Goal: Entertainment & Leisure: Browse casually

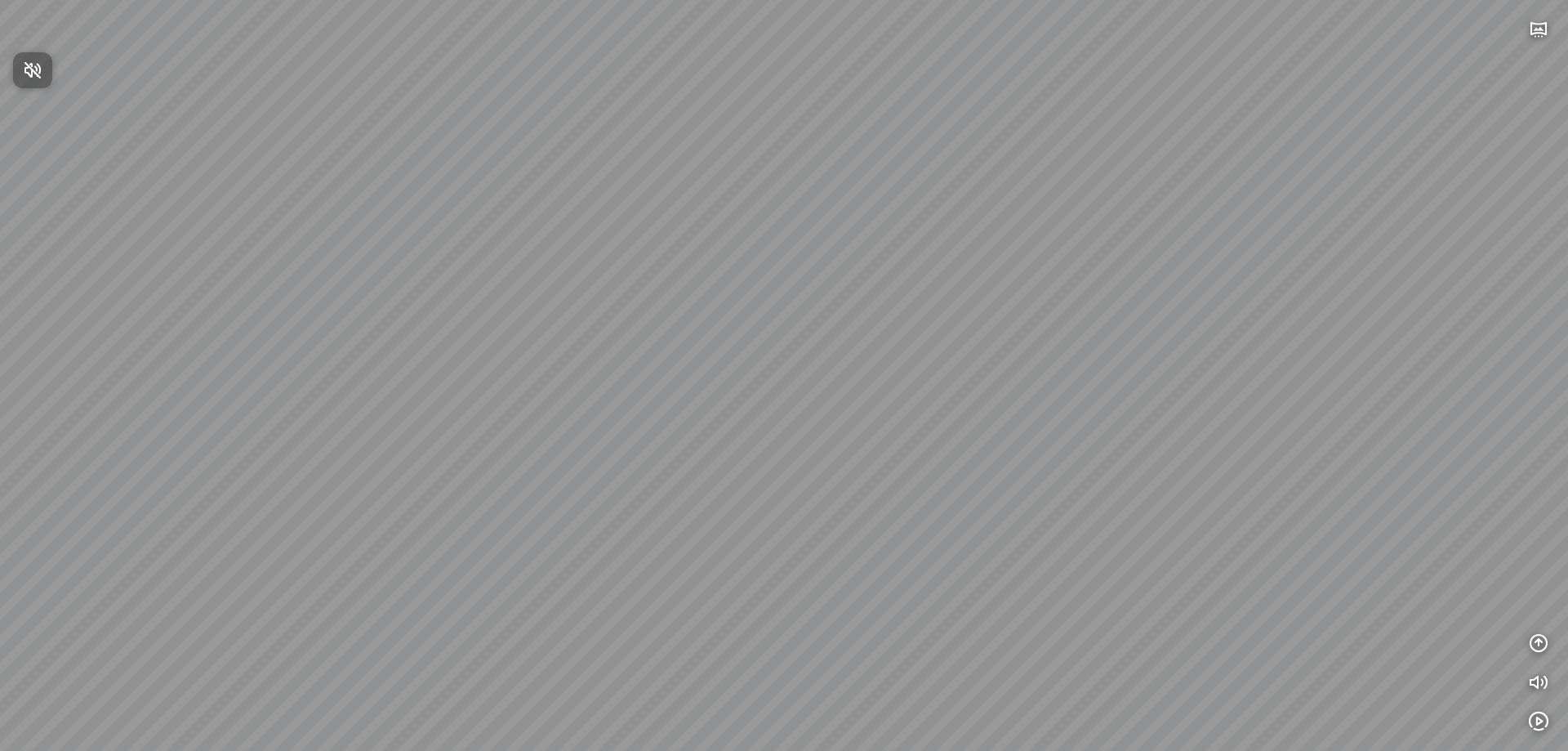
click at [1251, 378] on div at bounding box center [784, 375] width 1568 height 751
drag, startPoint x: 1240, startPoint y: 378, endPoint x: 620, endPoint y: 353, distance: 620.5
click at [625, 354] on div at bounding box center [784, 375] width 1568 height 751
drag, startPoint x: 915, startPoint y: 571, endPoint x: 779, endPoint y: 543, distance: 138.9
click at [779, 543] on div at bounding box center [784, 375] width 1568 height 751
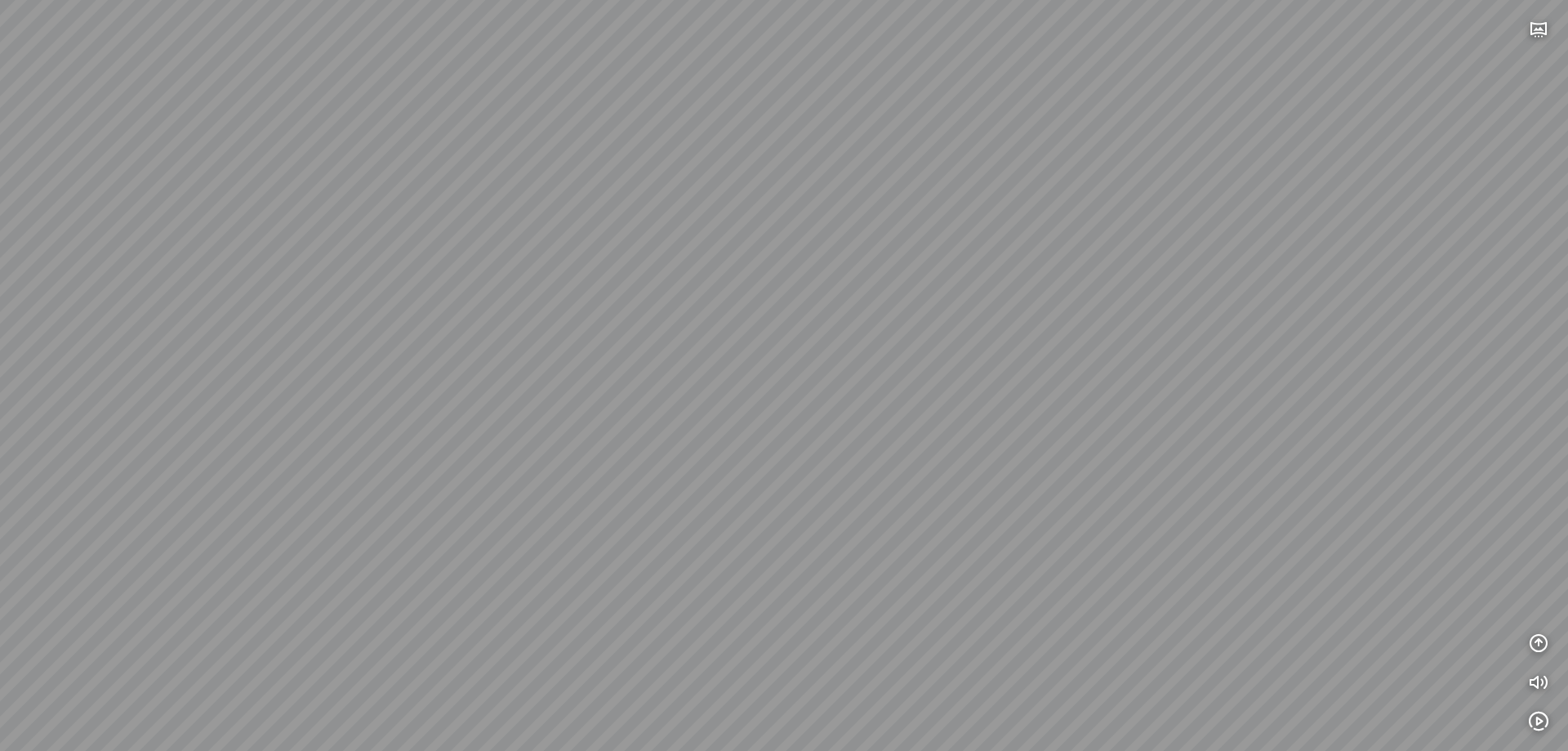
click at [772, 590] on div at bounding box center [784, 375] width 1568 height 751
drag, startPoint x: 801, startPoint y: 450, endPoint x: 676, endPoint y: 427, distance: 127.1
click at [676, 427] on div at bounding box center [784, 375] width 1568 height 751
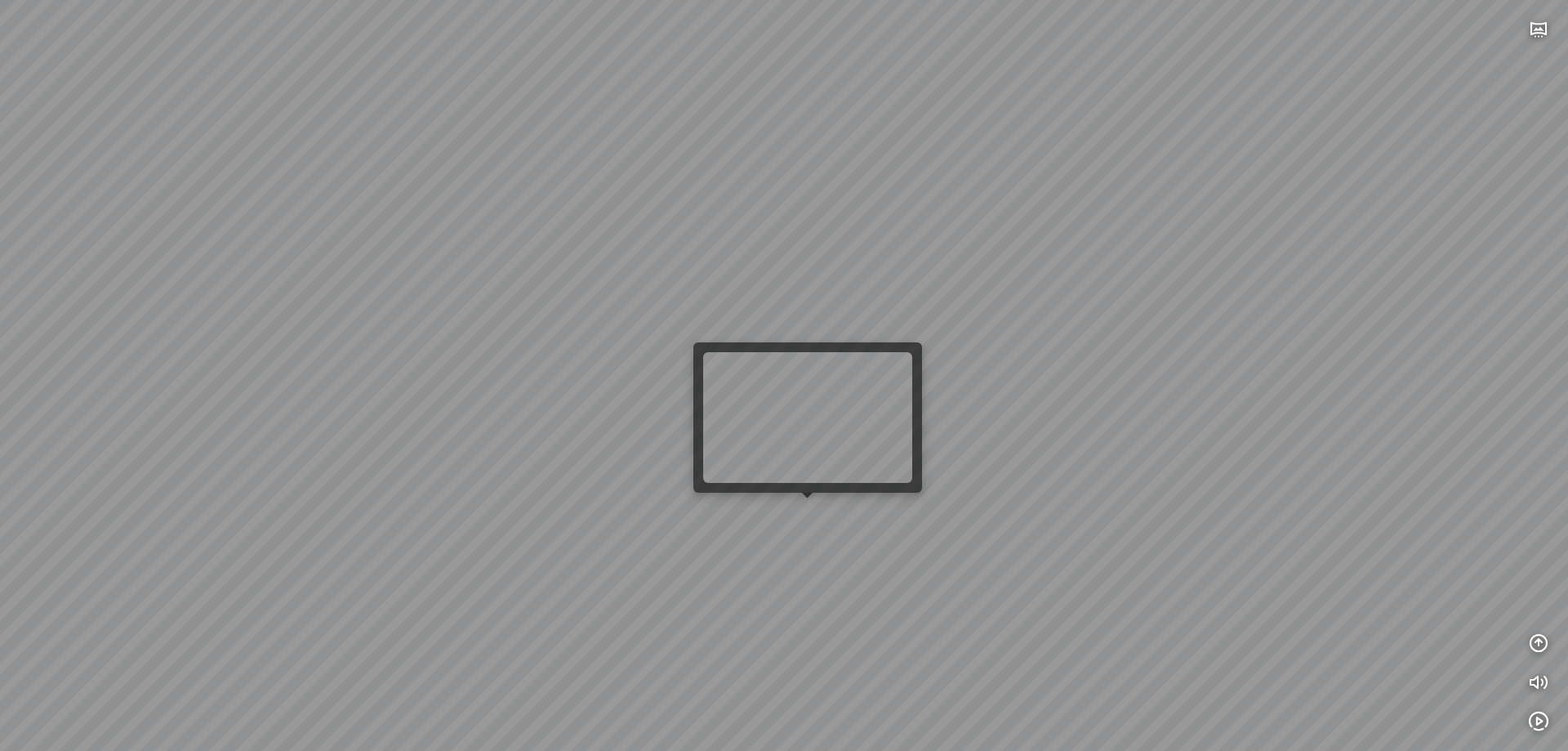
click at [826, 511] on div at bounding box center [784, 375] width 1568 height 751
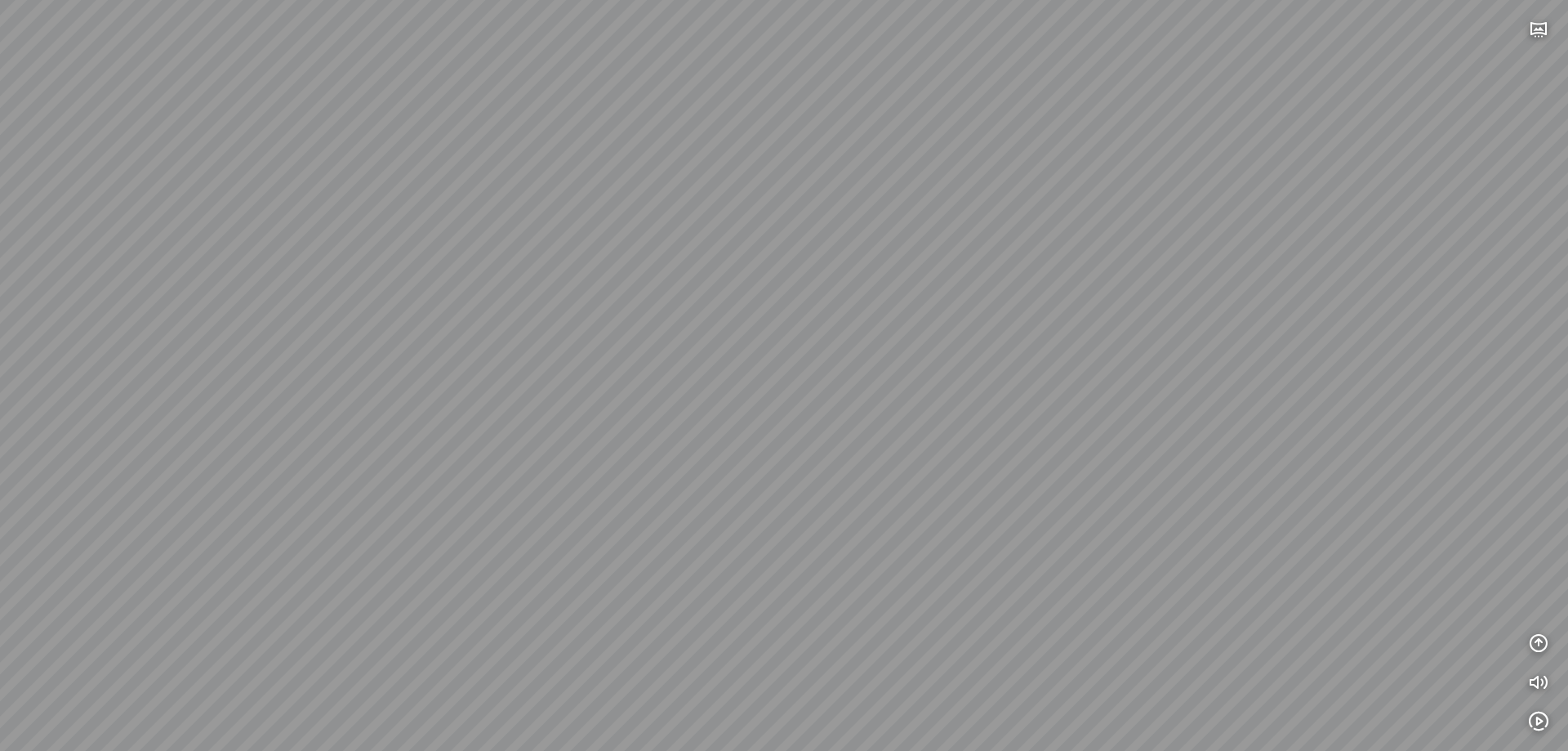
drag, startPoint x: 601, startPoint y: 408, endPoint x: 978, endPoint y: 391, distance: 377.4
click at [978, 391] on div at bounding box center [784, 375] width 1568 height 751
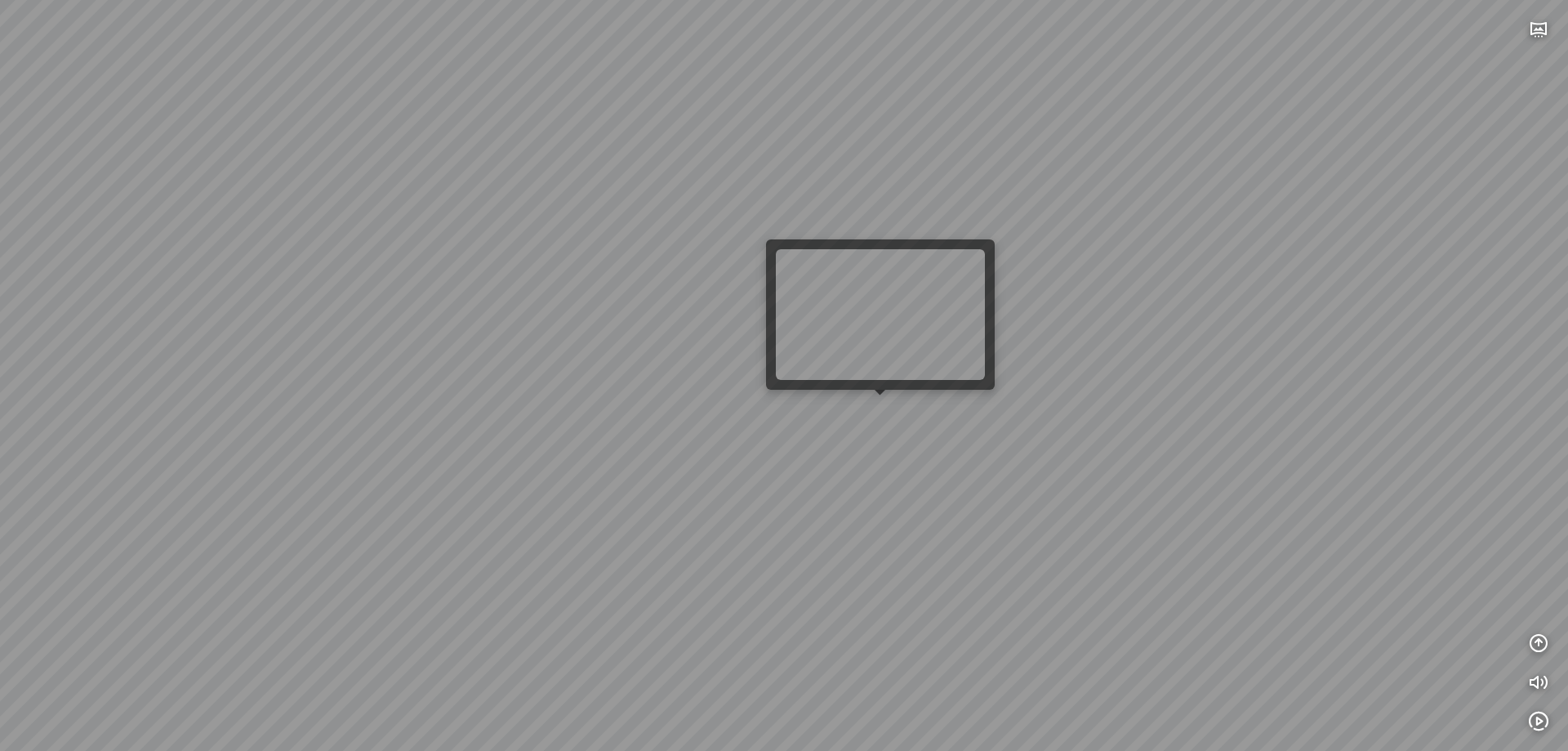
click at [879, 405] on div at bounding box center [784, 375] width 1568 height 751
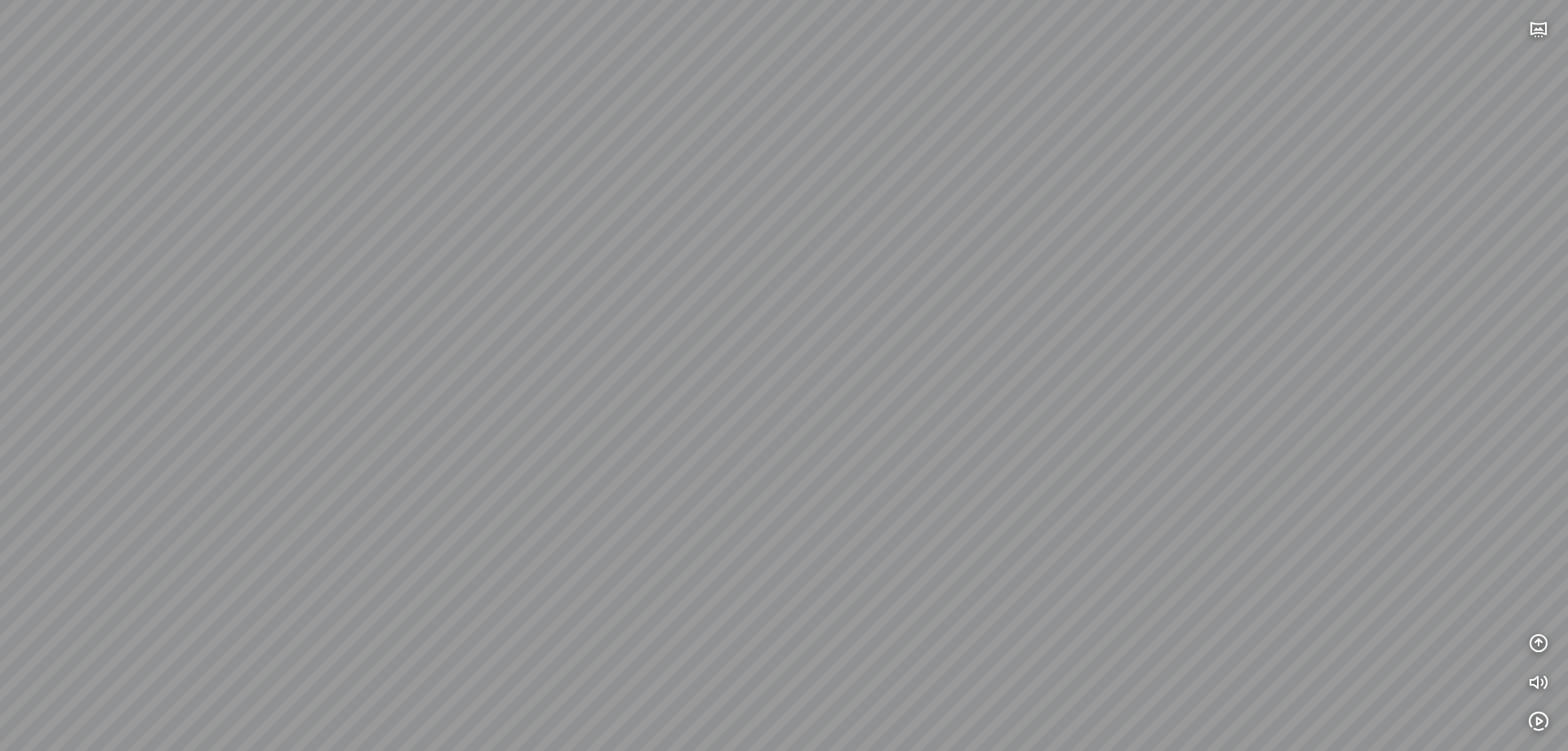
drag, startPoint x: 731, startPoint y: 402, endPoint x: 1179, endPoint y: 373, distance: 448.9
click at [1172, 362] on div at bounding box center [784, 375] width 1568 height 751
drag, startPoint x: 834, startPoint y: 376, endPoint x: 1116, endPoint y: 357, distance: 282.6
click at [1157, 346] on div at bounding box center [784, 375] width 1568 height 751
drag, startPoint x: 905, startPoint y: 355, endPoint x: 1567, endPoint y: 247, distance: 670.8
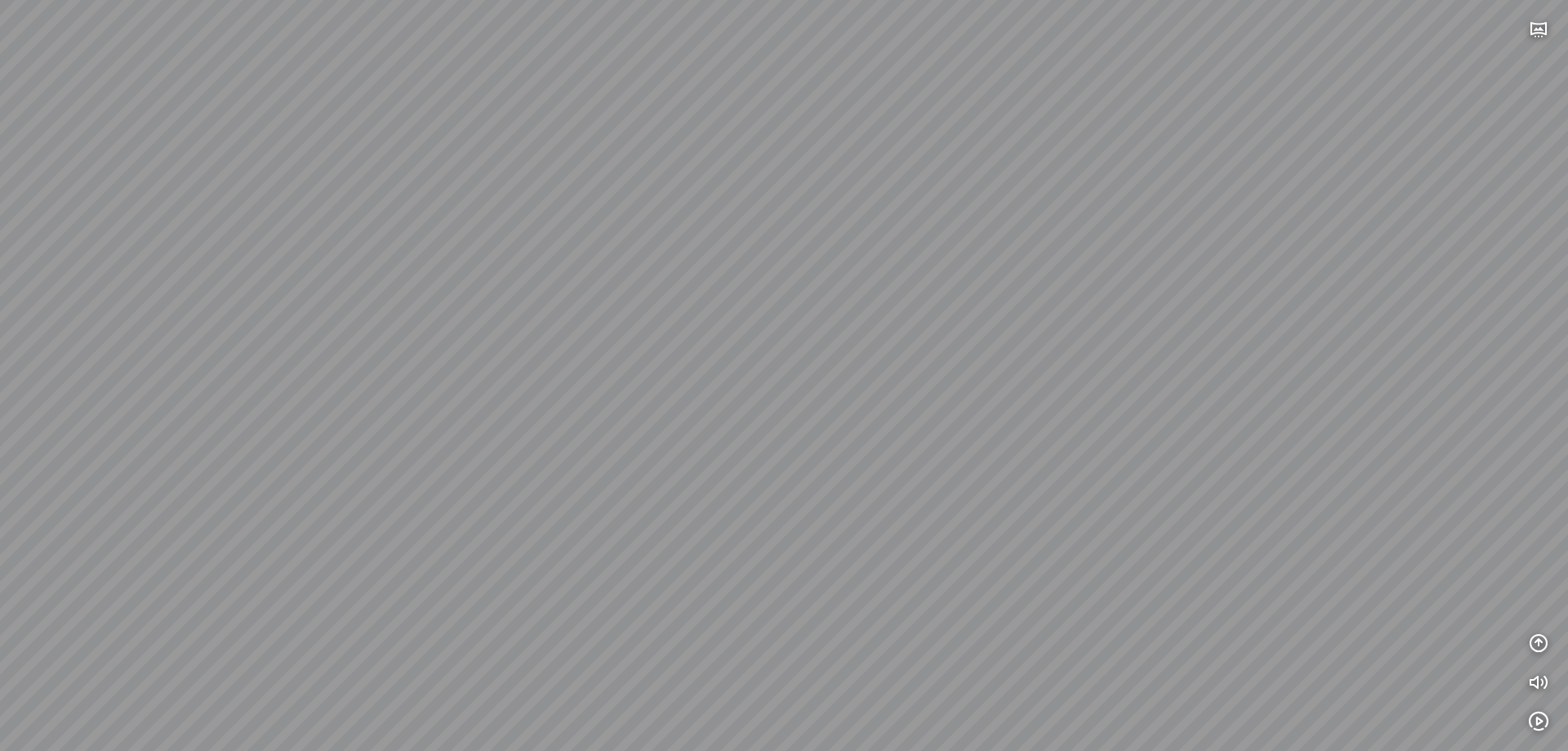
click at [1567, 247] on div at bounding box center [784, 375] width 1568 height 751
drag, startPoint x: 1013, startPoint y: 298, endPoint x: 1201, endPoint y: 306, distance: 188.2
click at [1439, 302] on div at bounding box center [784, 375] width 1568 height 751
drag, startPoint x: 1185, startPoint y: 306, endPoint x: 1066, endPoint y: 284, distance: 121.0
click at [1079, 288] on div at bounding box center [784, 375] width 1568 height 751
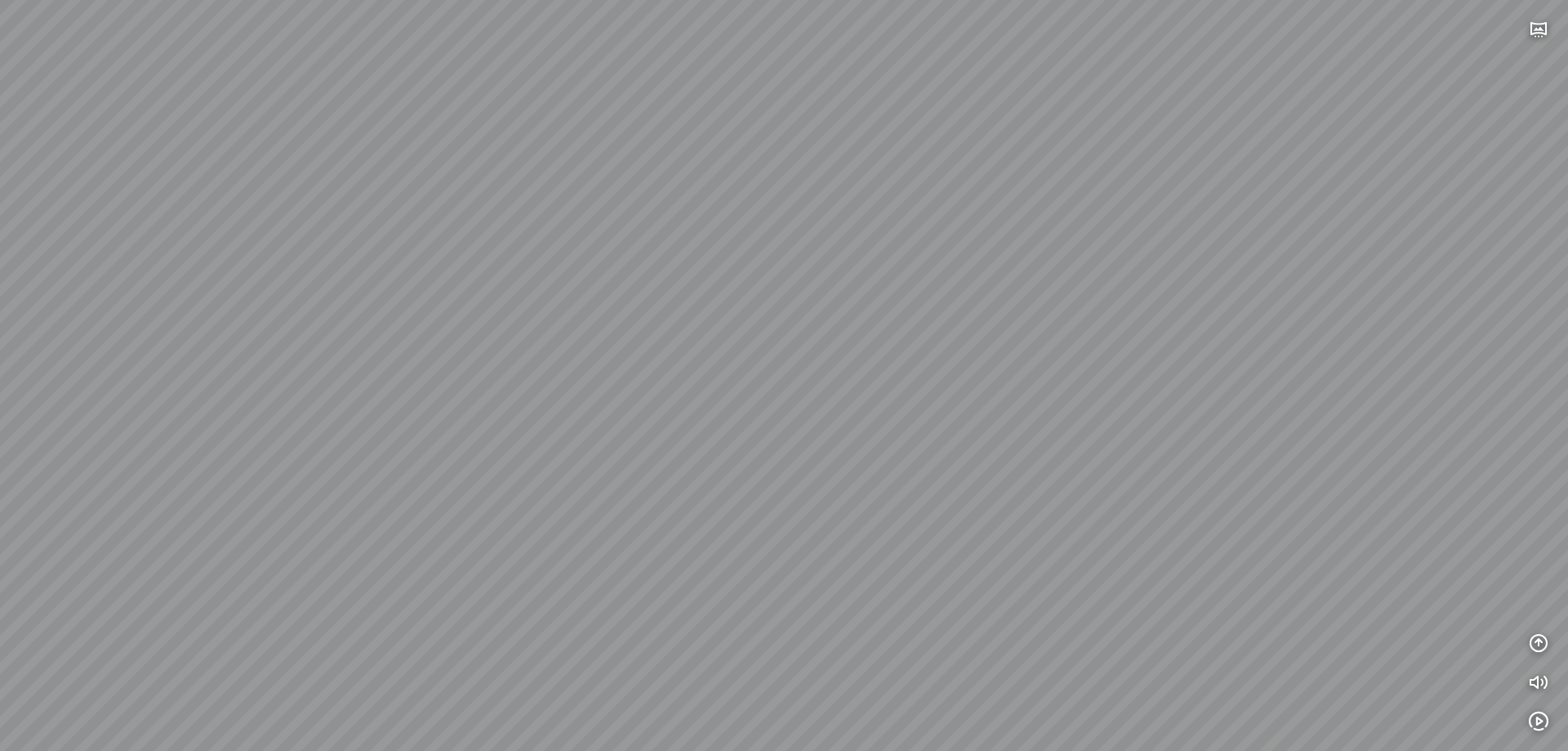
click at [284, 408] on div at bounding box center [784, 375] width 1568 height 751
drag, startPoint x: 994, startPoint y: 398, endPoint x: 930, endPoint y: 386, distance: 65.1
click at [1191, 553] on div at bounding box center [784, 375] width 1568 height 751
drag, startPoint x: 914, startPoint y: 358, endPoint x: 139, endPoint y: 284, distance: 778.5
click at [226, 284] on div at bounding box center [784, 375] width 1568 height 751
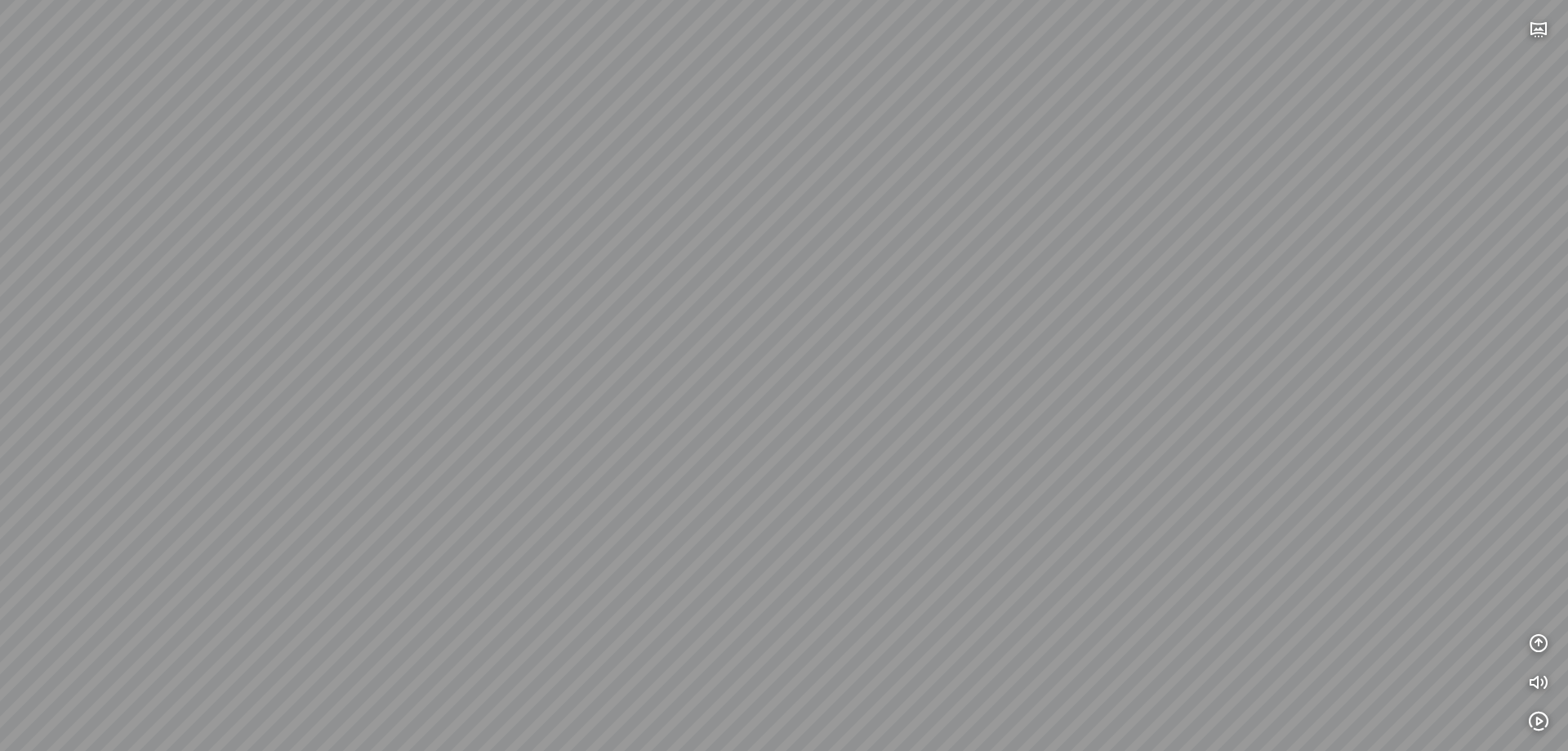
drag, startPoint x: 896, startPoint y: 298, endPoint x: 311, endPoint y: 392, distance: 592.5
click at [504, 418] on div at bounding box center [784, 375] width 1568 height 751
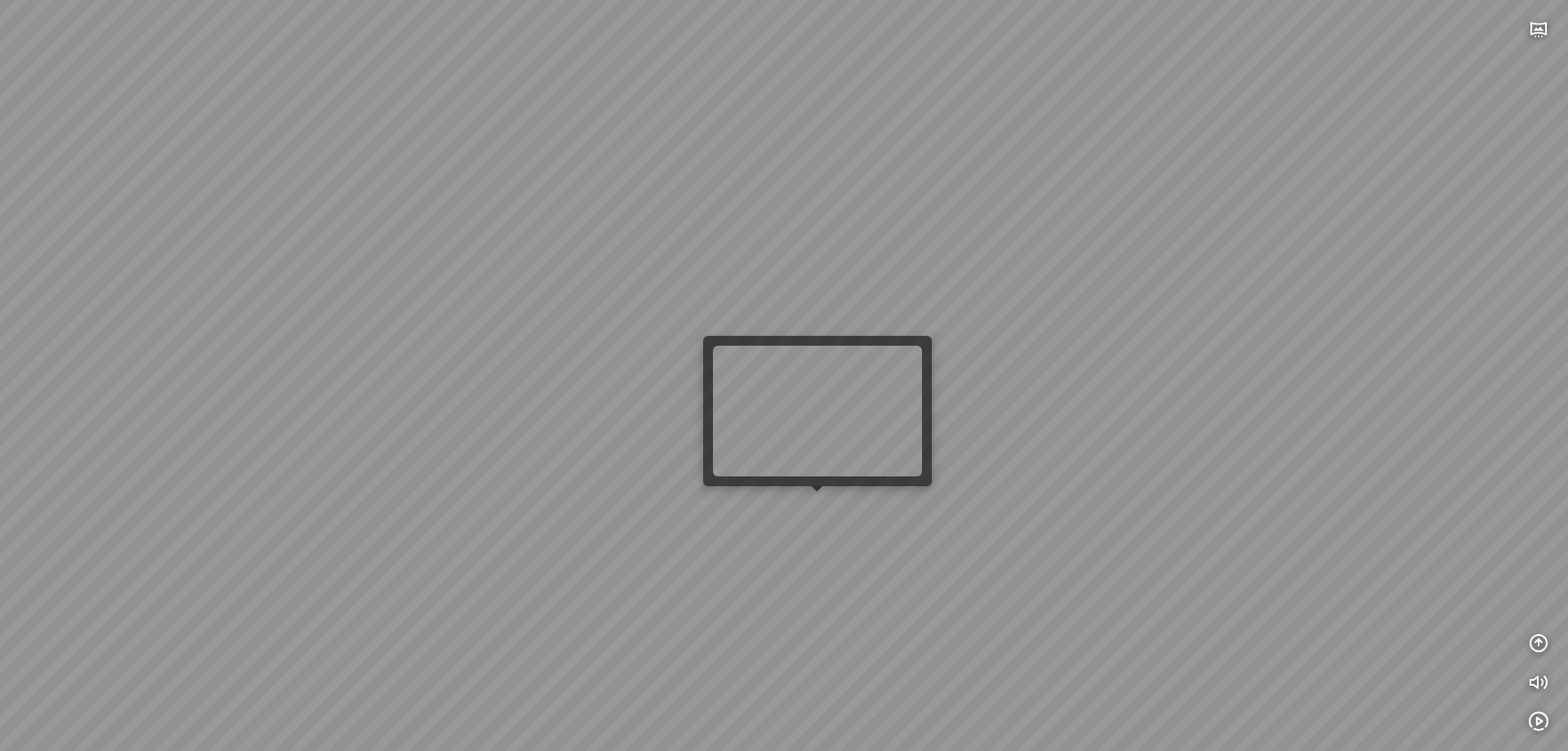
click at [831, 511] on div at bounding box center [784, 375] width 1568 height 751
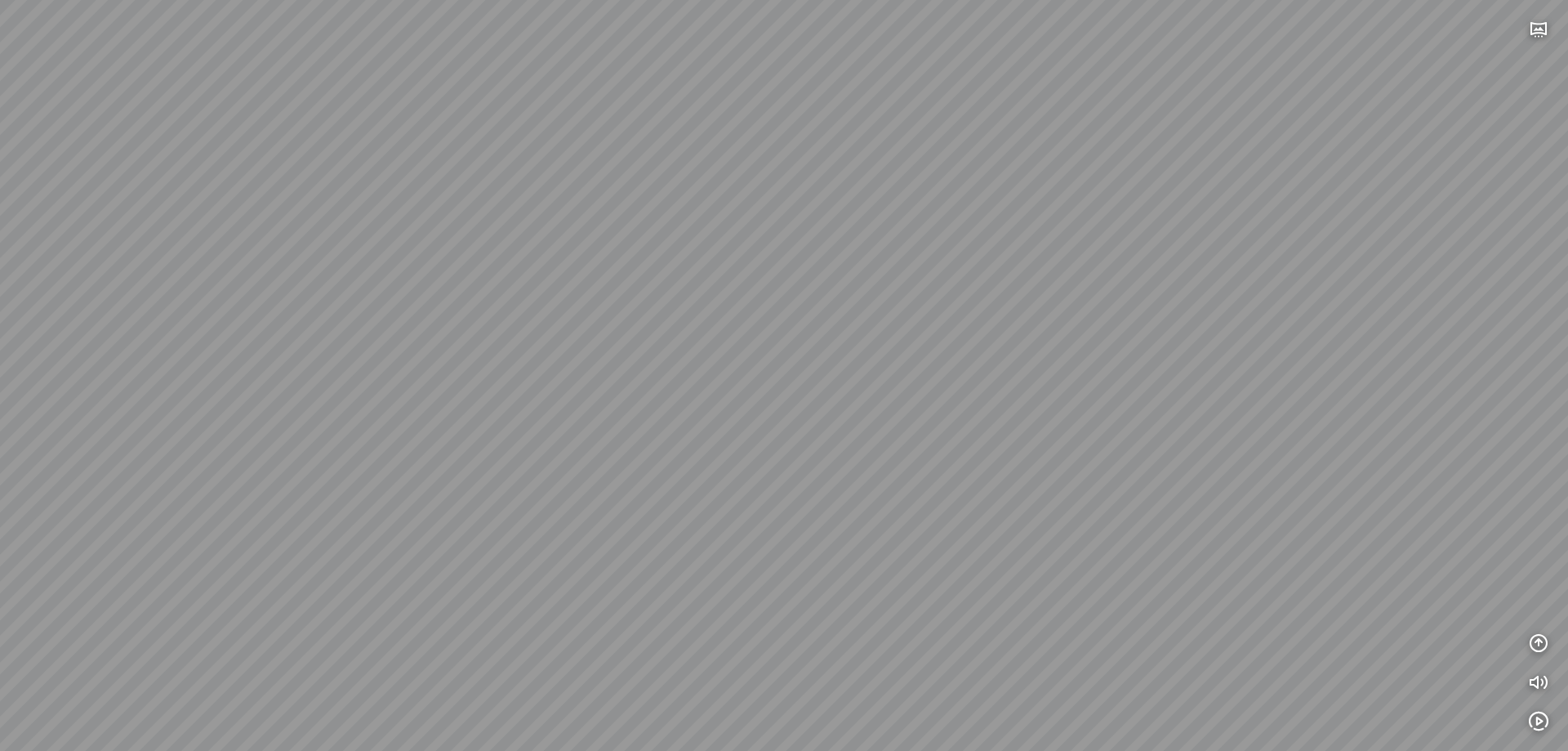
click at [670, 309] on div at bounding box center [784, 375] width 1568 height 751
drag, startPoint x: 967, startPoint y: 309, endPoint x: 614, endPoint y: 309, distance: 353.0
click at [606, 309] on div at bounding box center [784, 375] width 1568 height 751
drag, startPoint x: 890, startPoint y: 316, endPoint x: 933, endPoint y: 403, distance: 97.0
click at [933, 403] on div at bounding box center [784, 375] width 1568 height 751
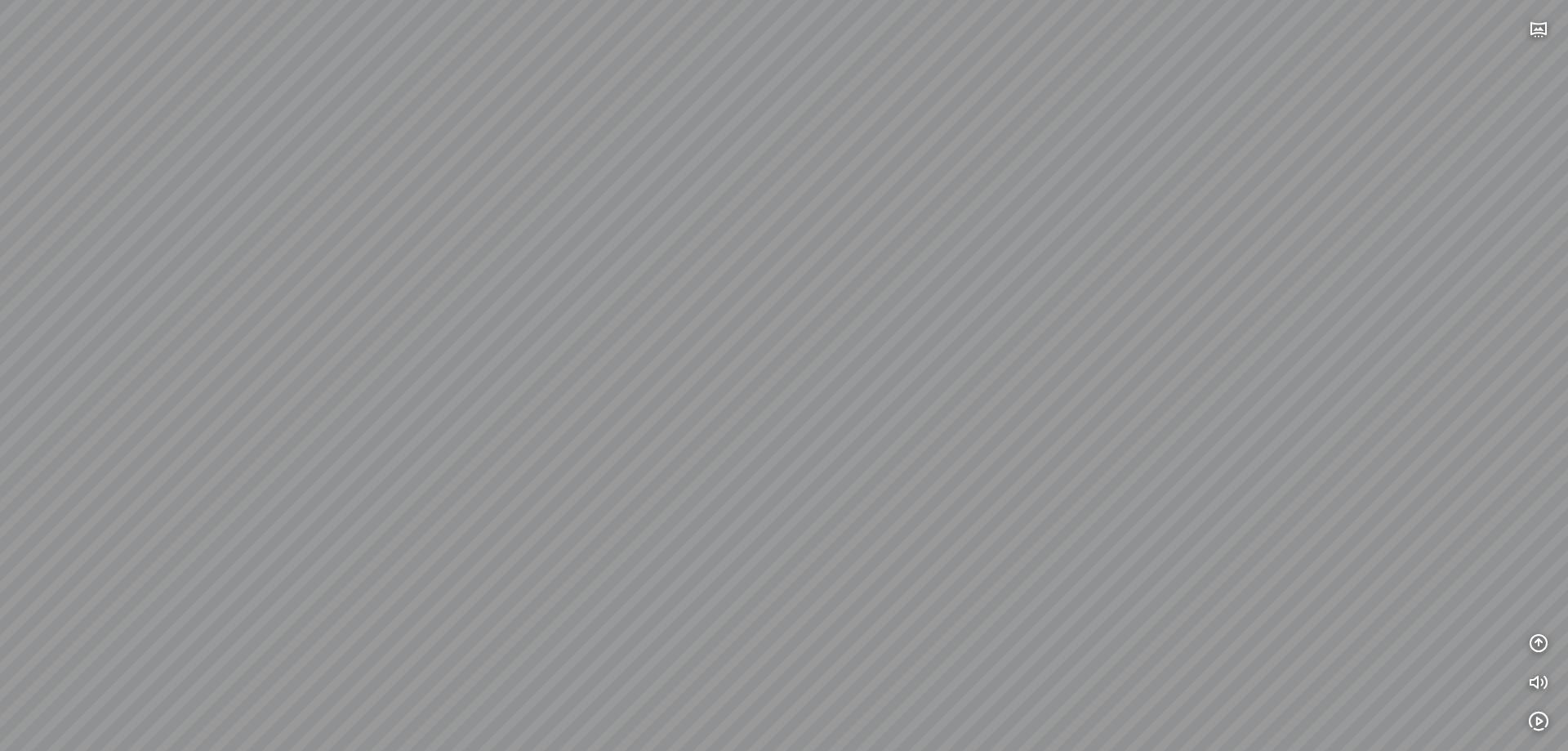
drag, startPoint x: 647, startPoint y: 326, endPoint x: 801, endPoint y: 593, distance: 308.2
click at [801, 593] on div at bounding box center [784, 375] width 1568 height 751
drag, startPoint x: 502, startPoint y: 403, endPoint x: 405, endPoint y: 462, distance: 113.5
click at [405, 462] on div at bounding box center [784, 375] width 1568 height 751
drag, startPoint x: 450, startPoint y: 351, endPoint x: 1016, endPoint y: -60, distance: 699.5
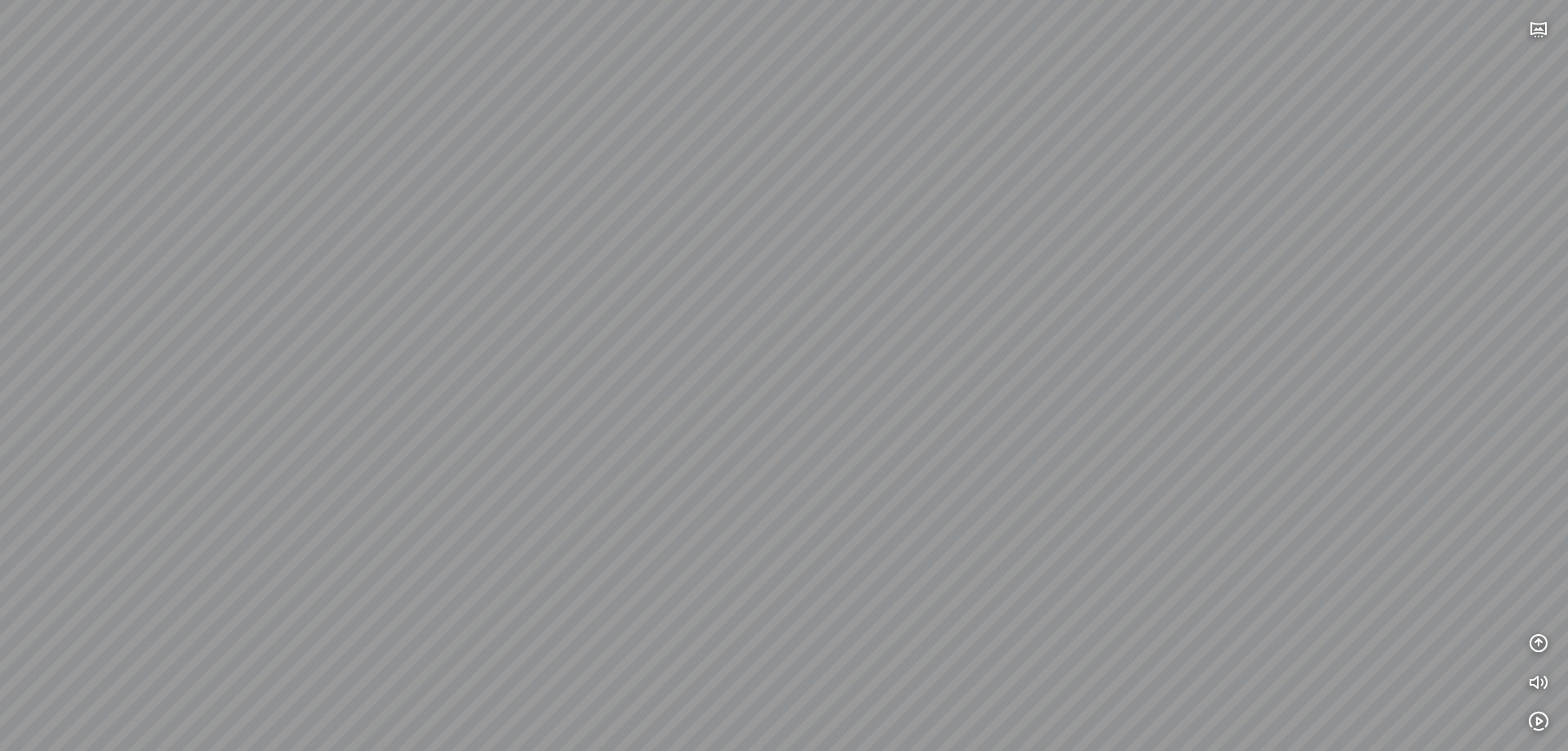
click at [1016, 0] on html "INFO: krpano 1.20.8 (build [DATE]) INFO: HTML5/Desktop - Chrome 140.0 - WebGL I…" at bounding box center [784, 375] width 1568 height 751
drag, startPoint x: 745, startPoint y: 213, endPoint x: 240, endPoint y: 460, distance: 562.2
click at [240, 460] on div at bounding box center [784, 375] width 1568 height 751
drag, startPoint x: 522, startPoint y: 335, endPoint x: 472, endPoint y: 378, distance: 65.9
click at [492, 408] on div at bounding box center [784, 375] width 1568 height 751
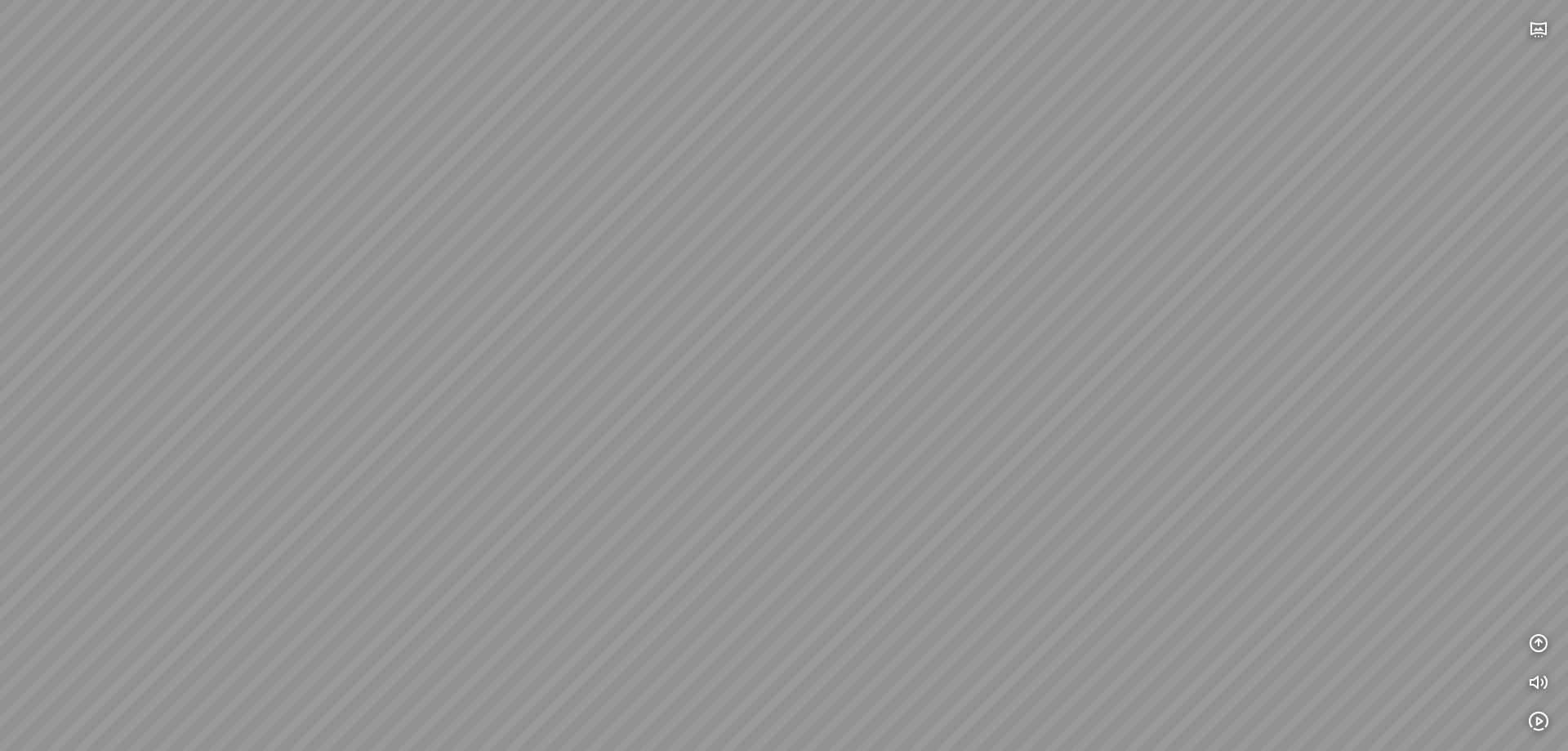
drag, startPoint x: 678, startPoint y: 526, endPoint x: 1152, endPoint y: 424, distance: 484.9
click at [1154, 416] on div at bounding box center [784, 375] width 1568 height 751
drag, startPoint x: 767, startPoint y: 445, endPoint x: 881, endPoint y: 228, distance: 245.1
click at [881, 228] on div at bounding box center [784, 375] width 1568 height 751
drag, startPoint x: 742, startPoint y: 382, endPoint x: 994, endPoint y: 262, distance: 279.1
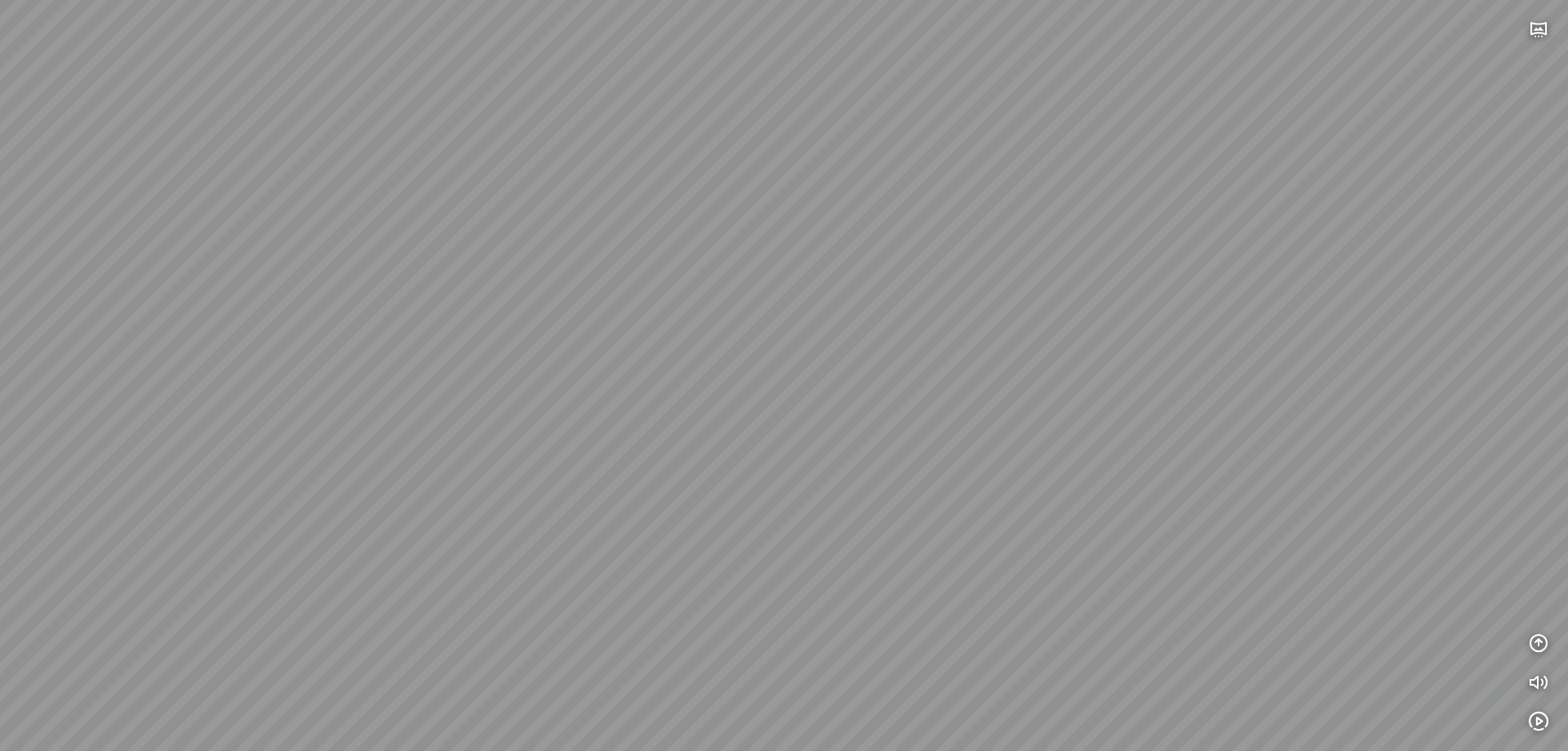
click at [1007, 253] on div at bounding box center [784, 375] width 1568 height 751
drag, startPoint x: 710, startPoint y: 347, endPoint x: 1121, endPoint y: 410, distance: 415.8
click at [1117, 401] on div at bounding box center [784, 375] width 1568 height 751
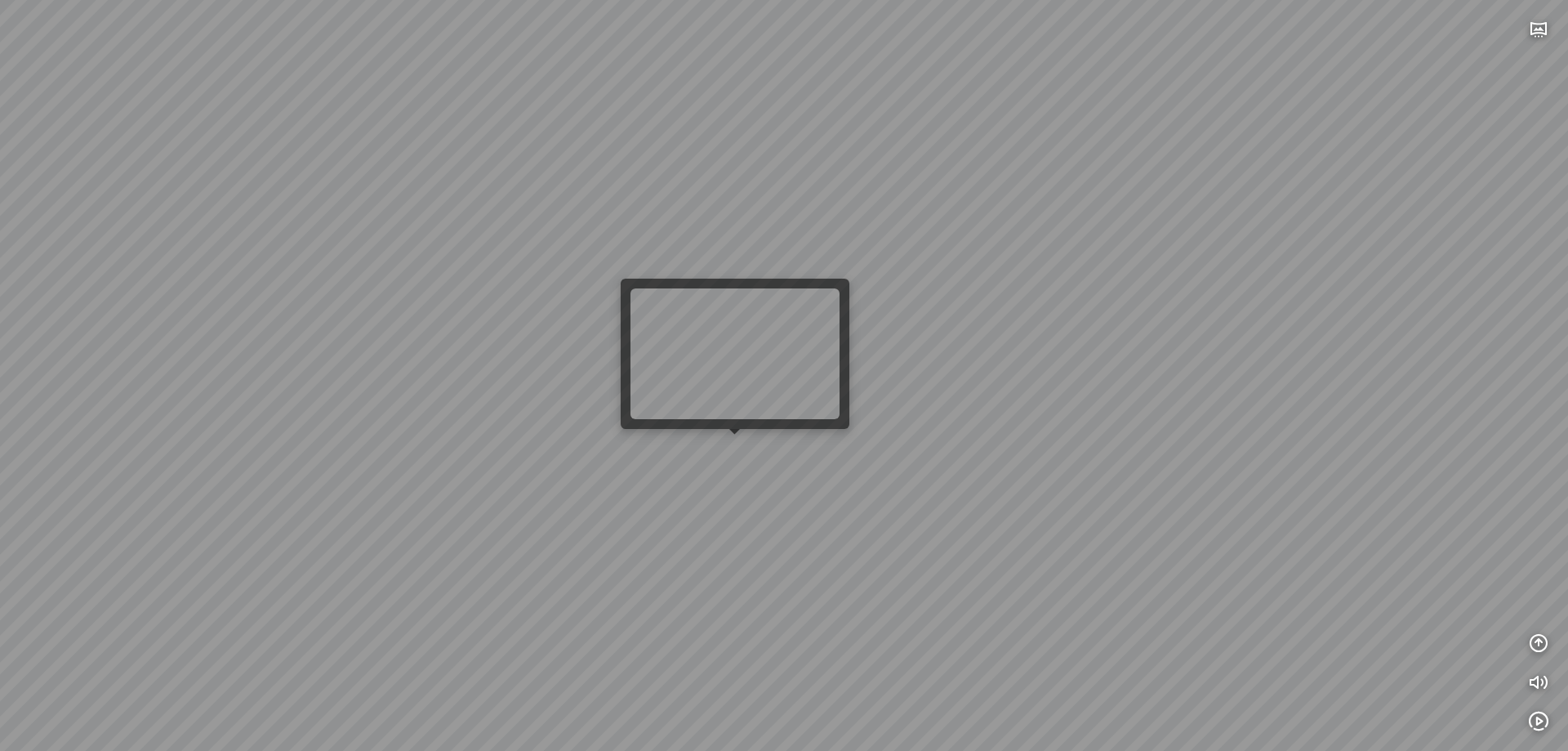
click at [748, 454] on div at bounding box center [784, 375] width 1568 height 751
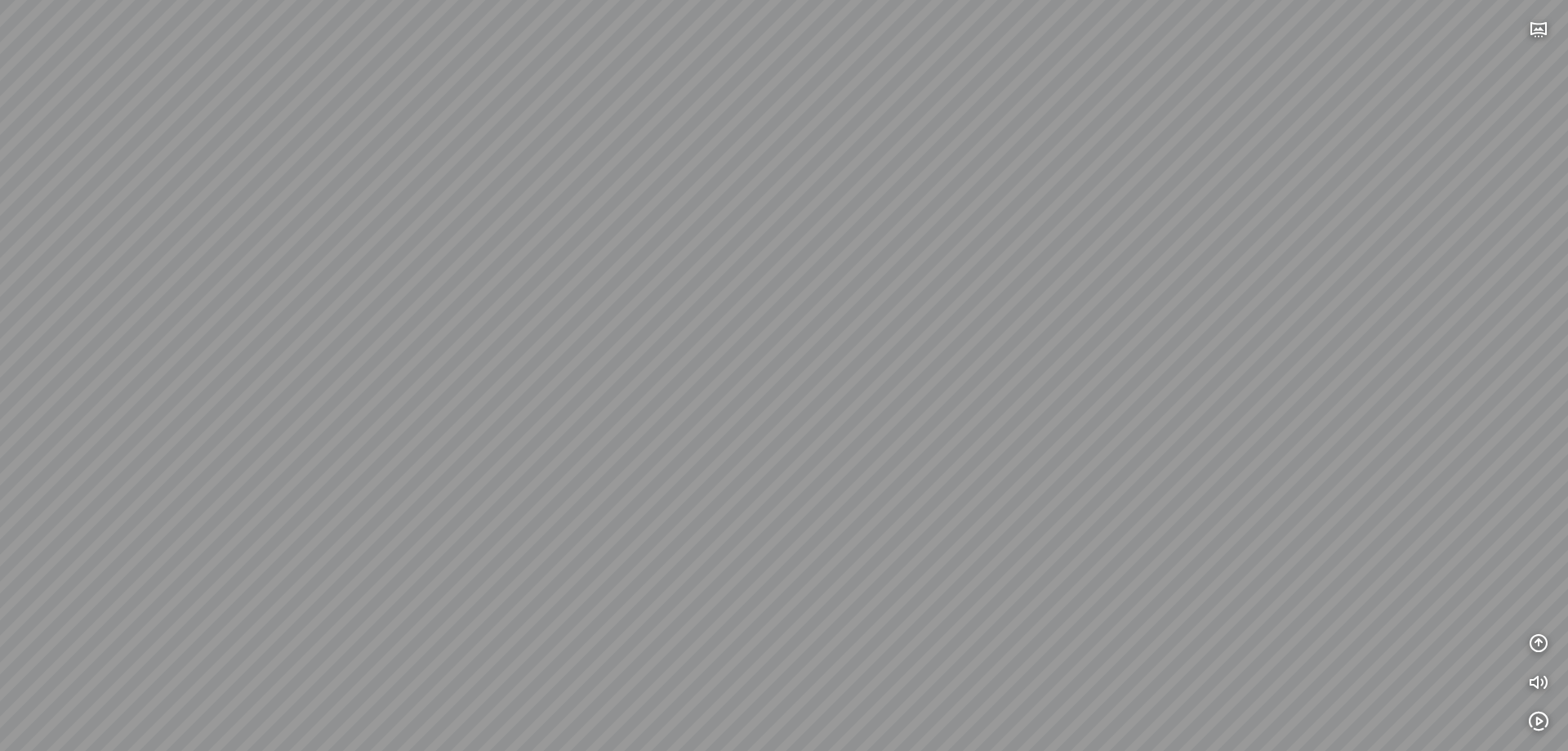
drag, startPoint x: 915, startPoint y: 392, endPoint x: 284, endPoint y: 392, distance: 631.0
click at [291, 392] on div at bounding box center [784, 375] width 1568 height 751
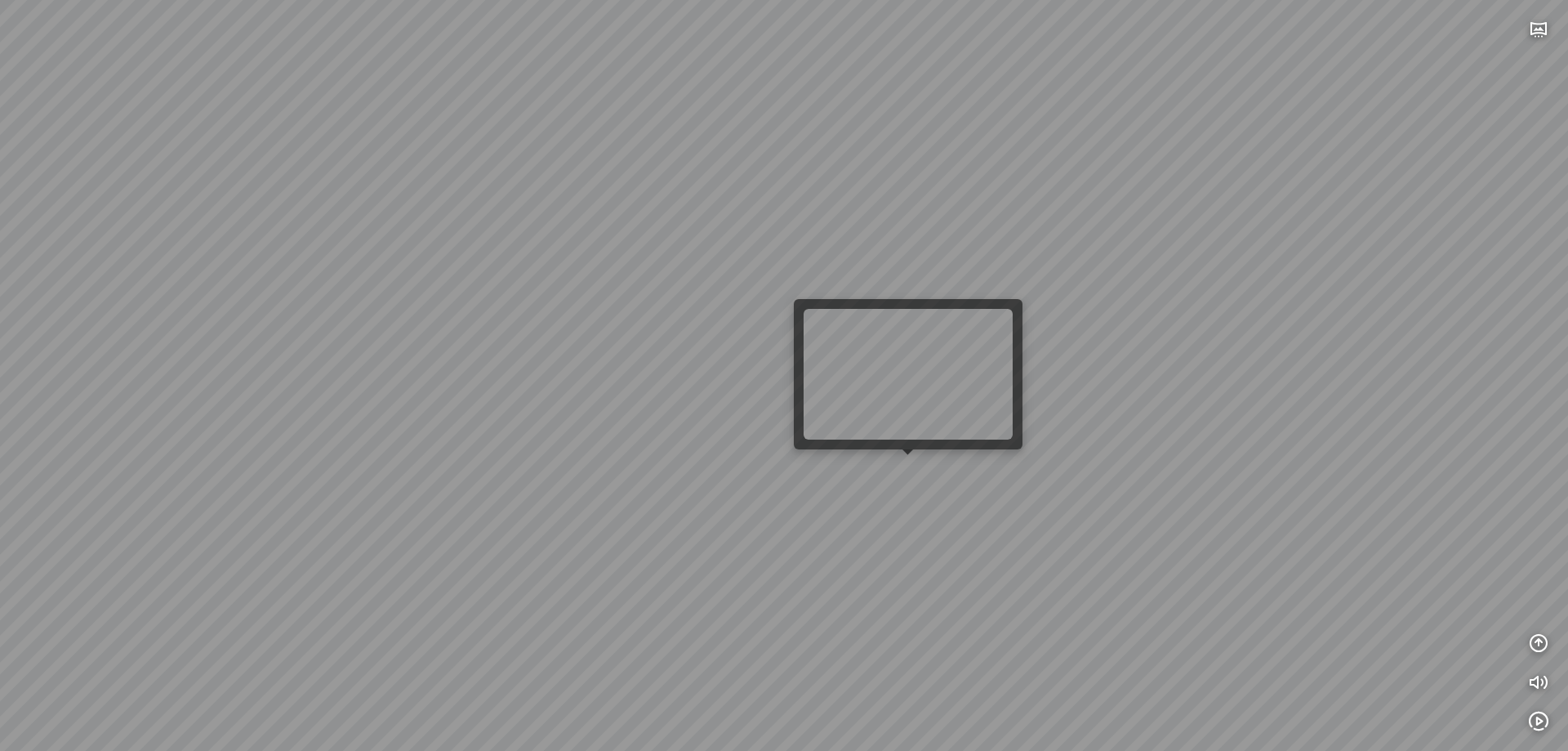
click at [916, 462] on div at bounding box center [784, 375] width 1568 height 751
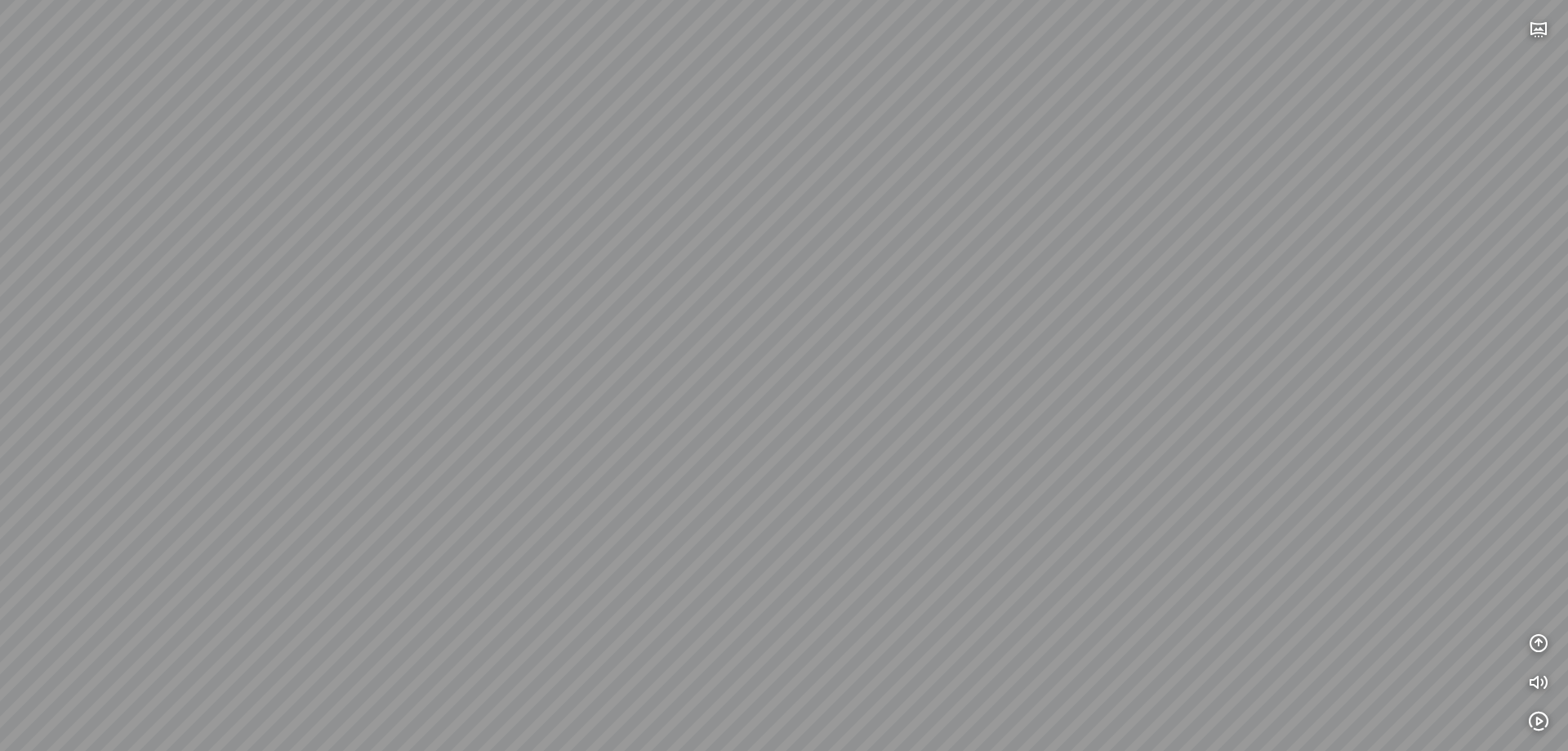
drag, startPoint x: 586, startPoint y: 375, endPoint x: 727, endPoint y: 339, distance: 145.5
click at [727, 339] on div at bounding box center [784, 375] width 1568 height 751
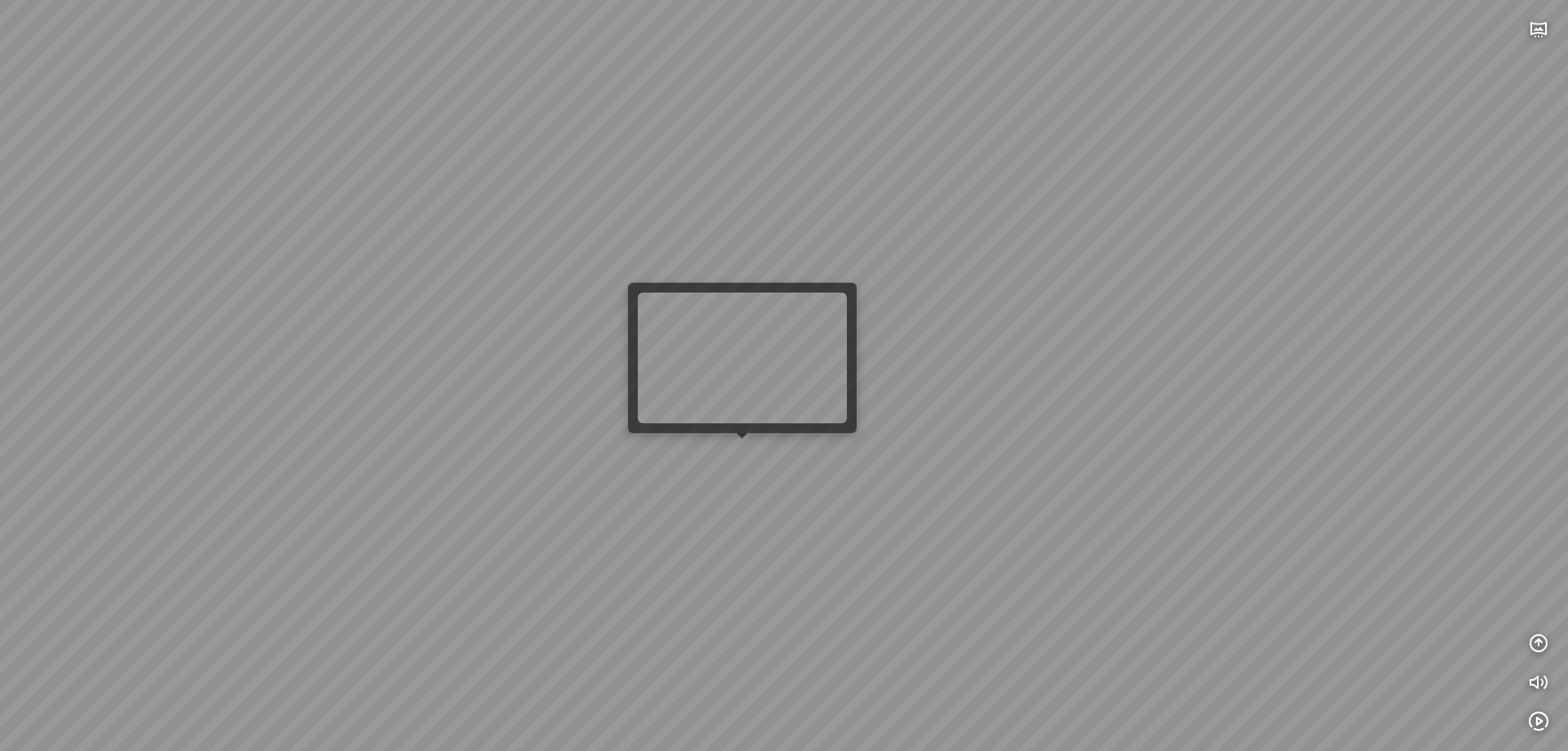
click at [728, 457] on div at bounding box center [784, 375] width 1568 height 751
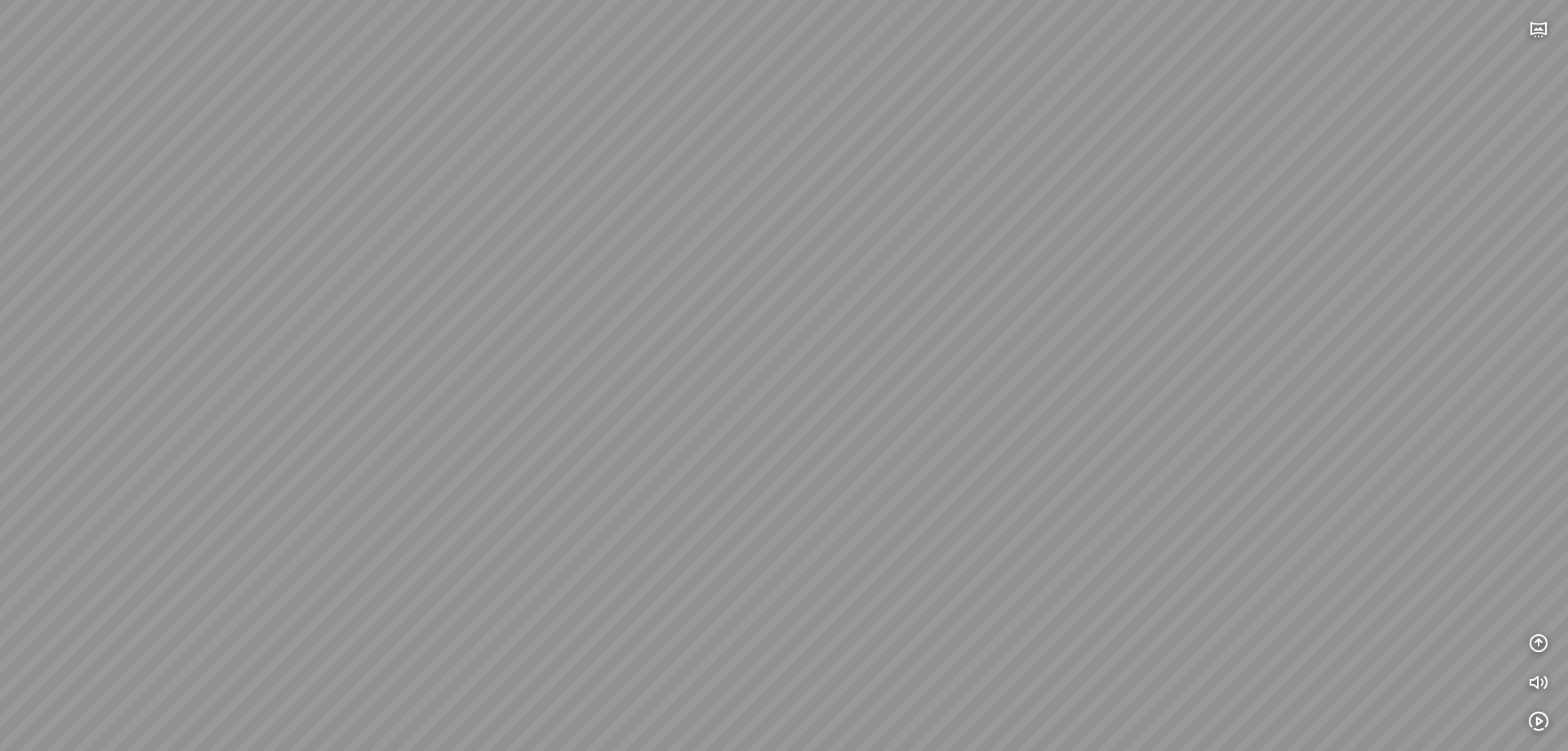
drag, startPoint x: 597, startPoint y: 356, endPoint x: 1244, endPoint y: 425, distance: 650.7
click at [1206, 416] on div at bounding box center [784, 375] width 1568 height 751
drag, startPoint x: 605, startPoint y: 421, endPoint x: 1090, endPoint y: 413, distance: 485.1
click at [1090, 413] on div at bounding box center [784, 375] width 1568 height 751
drag, startPoint x: 765, startPoint y: 405, endPoint x: 1008, endPoint y: 444, distance: 246.1
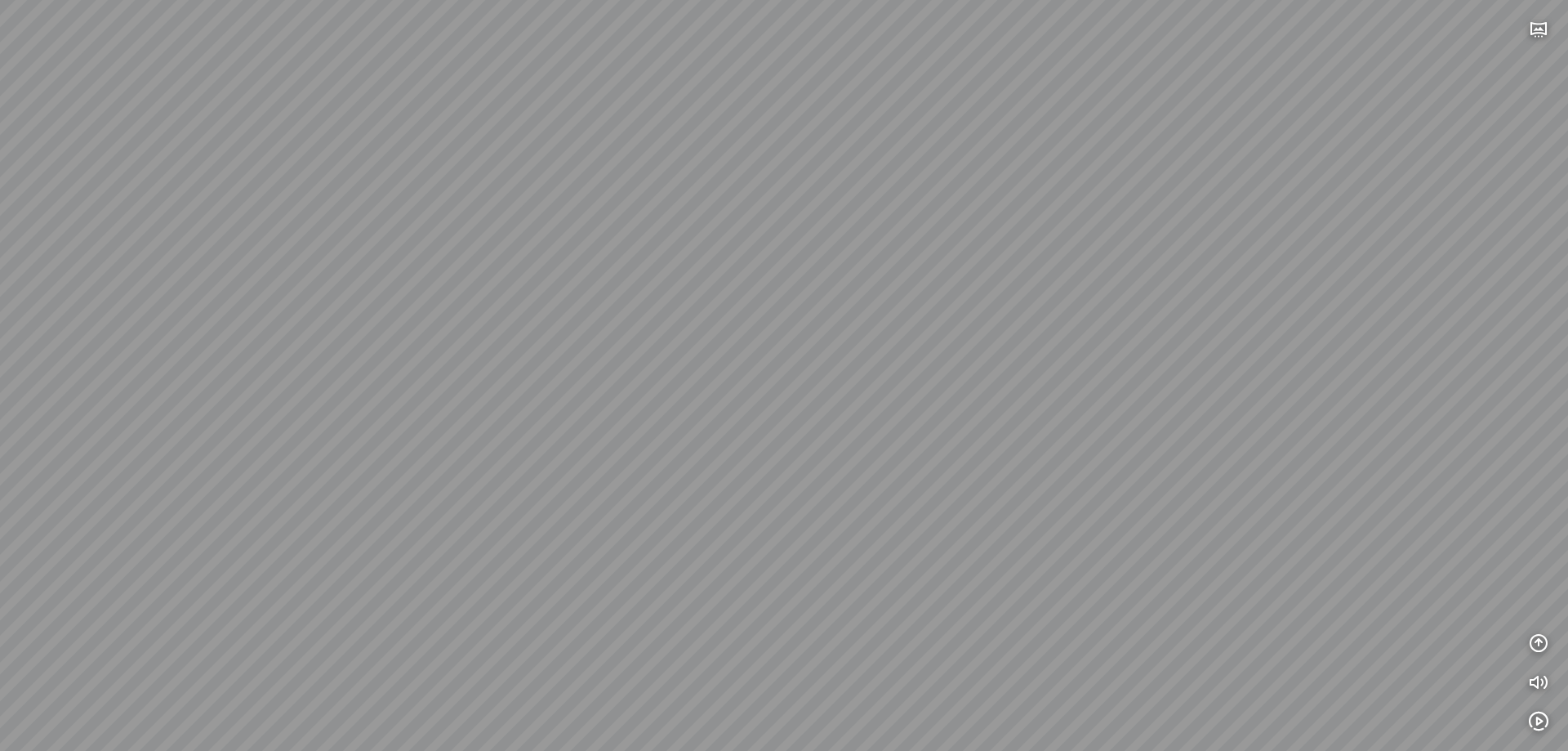
click at [1006, 439] on div at bounding box center [784, 375] width 1568 height 751
drag, startPoint x: 868, startPoint y: 437, endPoint x: 1095, endPoint y: 432, distance: 227.1
click at [1095, 432] on div at bounding box center [784, 375] width 1568 height 751
drag, startPoint x: 885, startPoint y: 438, endPoint x: 1060, endPoint y: 503, distance: 186.7
click at [1132, 517] on div at bounding box center [784, 375] width 1568 height 751
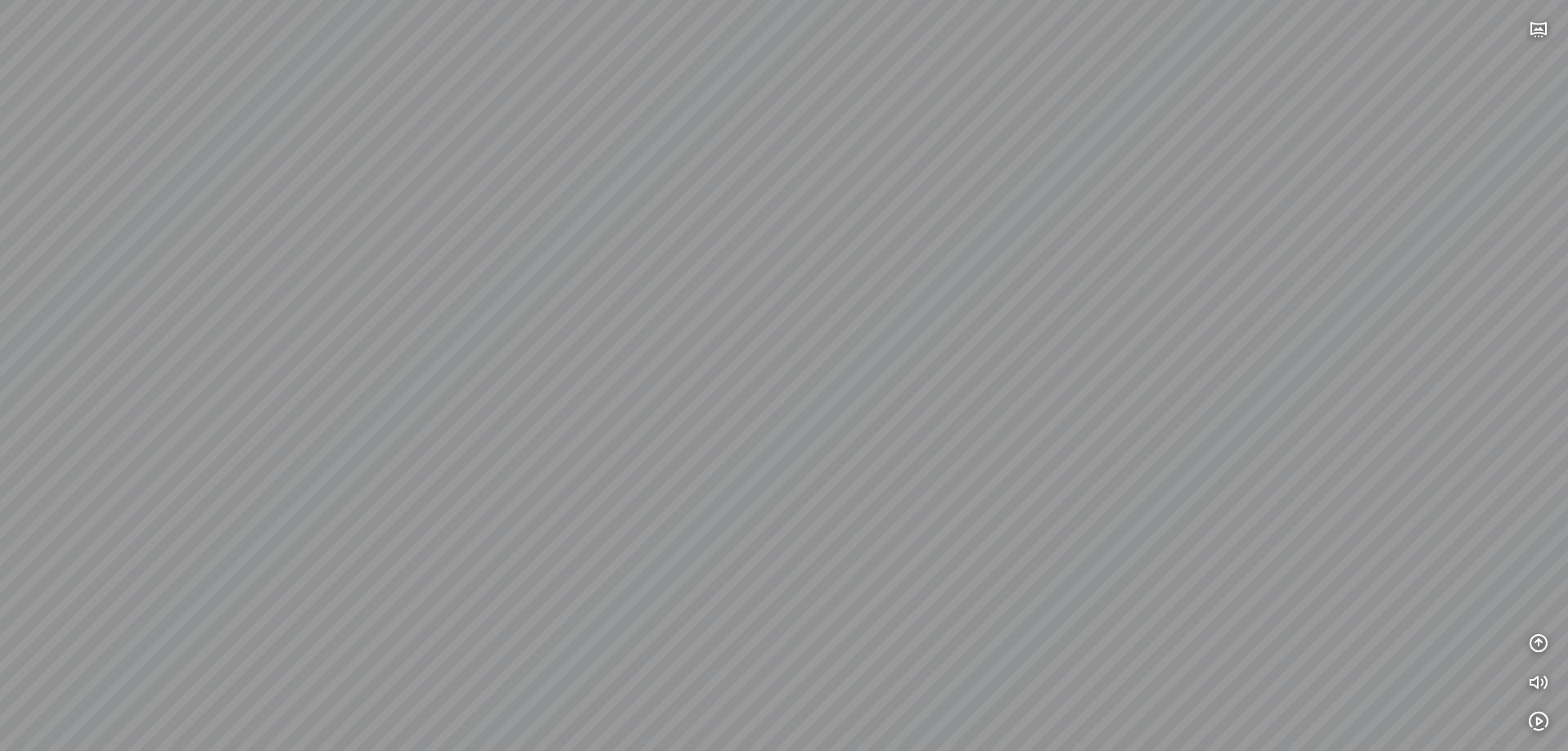
drag, startPoint x: 893, startPoint y: 453, endPoint x: 614, endPoint y: 348, distance: 298.1
click at [614, 348] on div at bounding box center [784, 375] width 1568 height 751
drag, startPoint x: 920, startPoint y: 442, endPoint x: 339, endPoint y: 342, distance: 589.5
click at [332, 327] on div at bounding box center [784, 375] width 1568 height 751
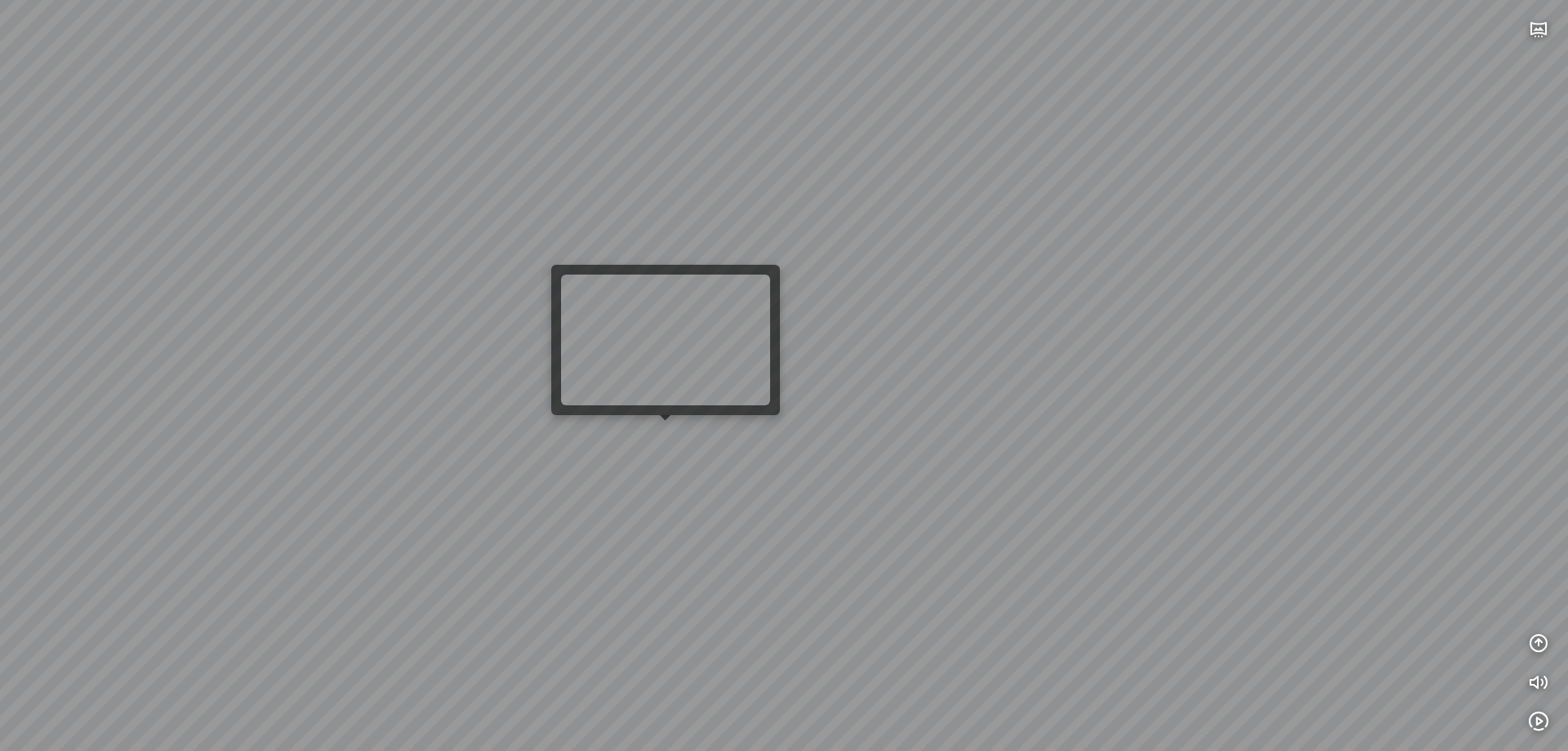
click at [656, 429] on div at bounding box center [784, 375] width 1568 height 751
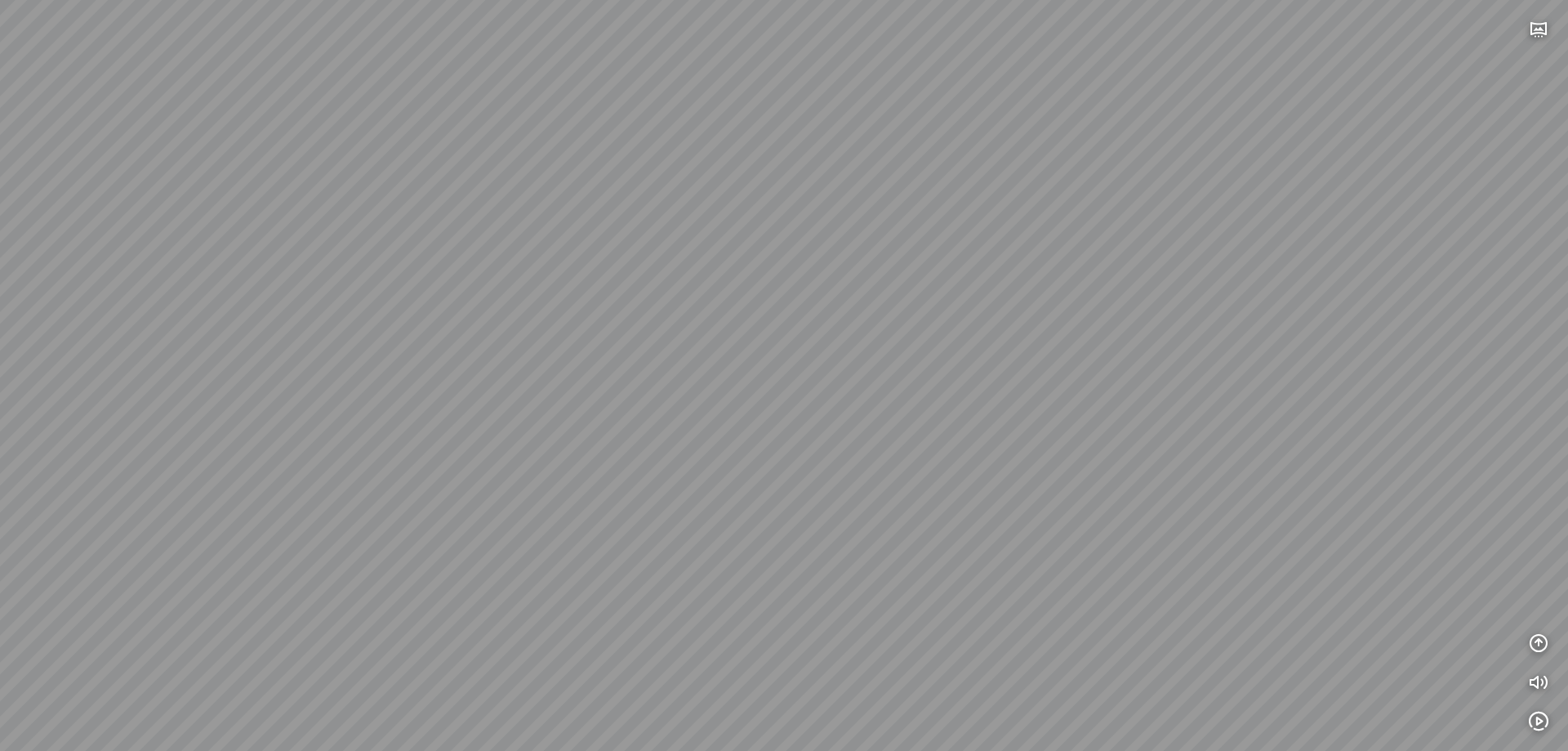
drag, startPoint x: 531, startPoint y: 408, endPoint x: 269, endPoint y: 485, distance: 273.1
click at [271, 480] on div at bounding box center [784, 375] width 1568 height 751
drag, startPoint x: 728, startPoint y: 447, endPoint x: 1230, endPoint y: 516, distance: 506.7
click at [1189, 500] on div at bounding box center [784, 375] width 1568 height 751
